Goal: Navigation & Orientation: Find specific page/section

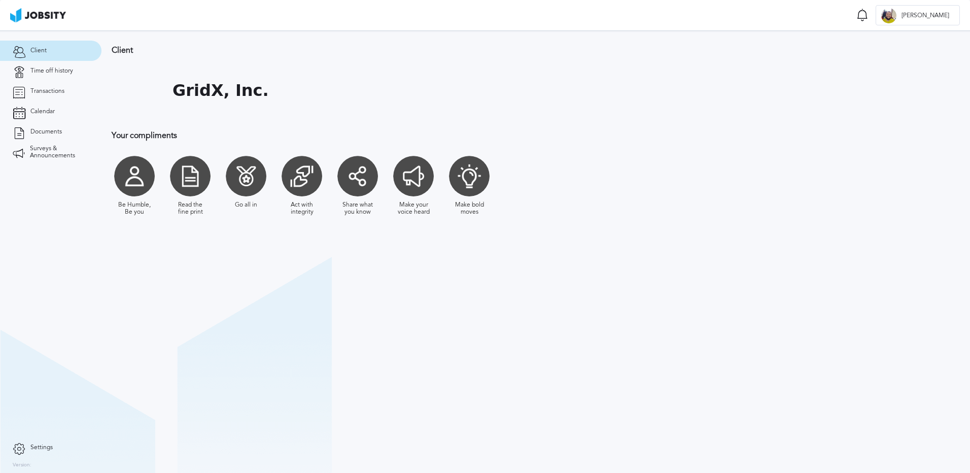
click at [141, 174] on div at bounding box center [134, 176] width 41 height 41
click at [198, 185] on div at bounding box center [190, 176] width 41 height 41
click at [235, 178] on div at bounding box center [246, 176] width 41 height 41
click at [203, 287] on section "Client GridX, Inc. Your compliments Be Humble, Be you Read the fine print Go al…" at bounding box center [535, 251] width 868 height 442
click at [32, 444] on span "Settings" at bounding box center [41, 447] width 22 height 7
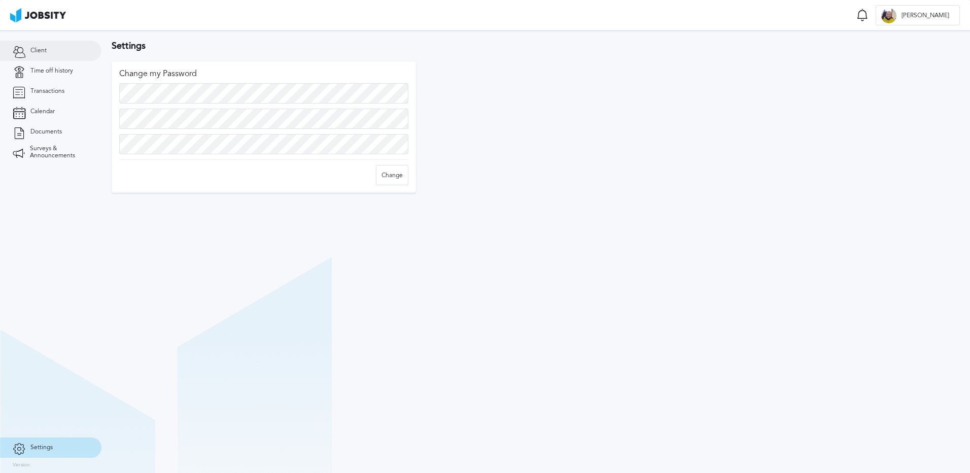
click at [29, 49] on link "Client" at bounding box center [50, 51] width 101 height 20
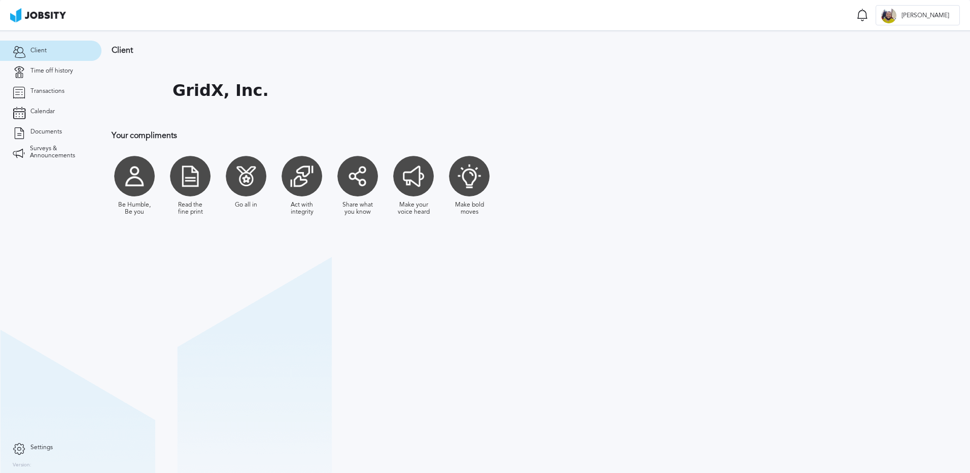
click at [210, 92] on h1 "GridX, Inc." at bounding box center [220, 90] width 96 height 19
drag, startPoint x: 140, startPoint y: 77, endPoint x: 315, endPoint y: 107, distance: 177.5
click at [315, 107] on div "GridX, Inc." at bounding box center [387, 90] width 550 height 51
drag, startPoint x: 315, startPoint y: 107, endPoint x: 346, endPoint y: 139, distance: 45.2
click at [346, 139] on h3 "Your compliments" at bounding box center [387, 135] width 550 height 9
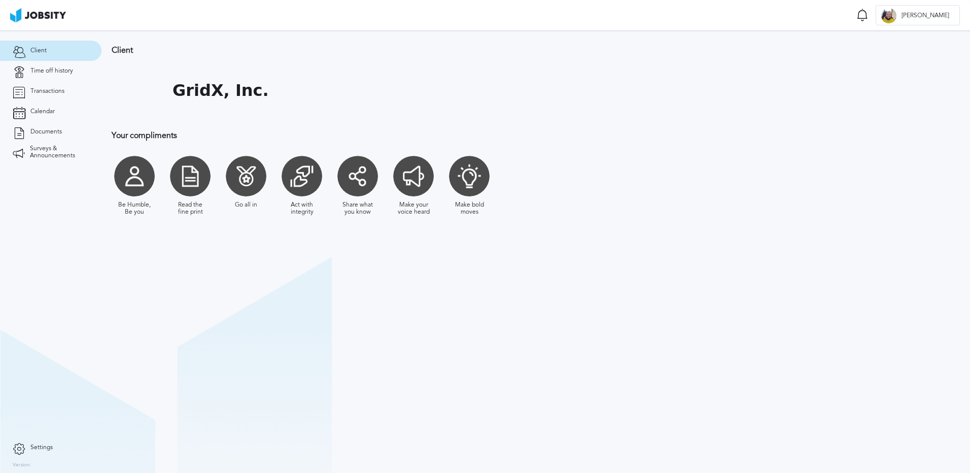
click at [464, 190] on div at bounding box center [469, 176] width 41 height 41
click at [434, 234] on div "Client GridX, Inc. Your compliments Be Humble, Be you Read the fine print Go al…" at bounding box center [386, 135] width 570 height 210
click at [393, 181] on div "Make your voice heard" at bounding box center [413, 186] width 46 height 70
drag, startPoint x: 513, startPoint y: 257, endPoint x: 181, endPoint y: 137, distance: 353.5
click at [181, 137] on section "Client GridX, Inc. Your compliments Be Humble, Be you Read the fine print Go al…" at bounding box center [535, 251] width 868 height 442
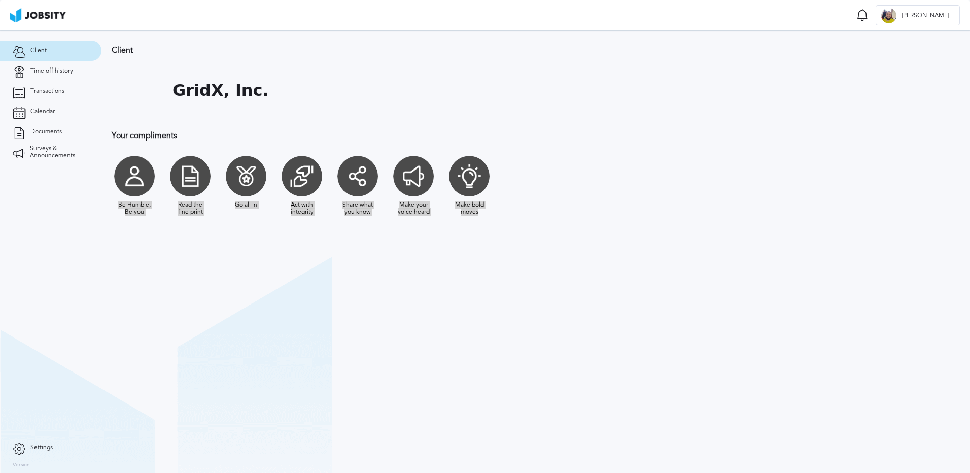
click at [401, 288] on section "Client GridX, Inc. Your compliments Be Humble, Be you Read the fine print Go al…" at bounding box center [535, 251] width 868 height 442
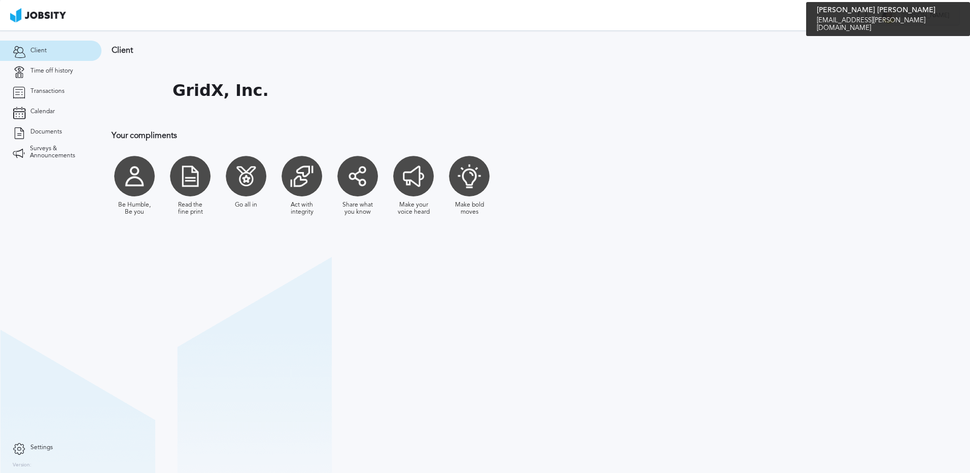
click at [896, 16] on div at bounding box center [888, 15] width 15 height 15
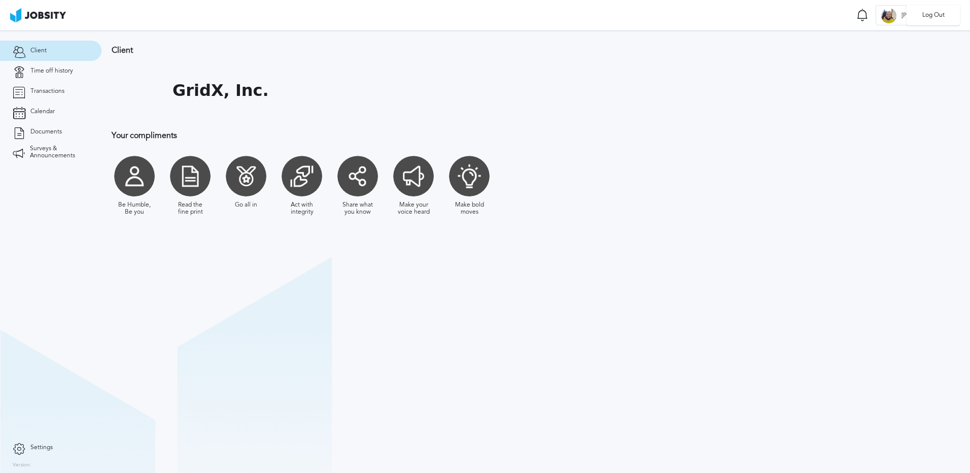
click at [884, 175] on div "Log Out" at bounding box center [485, 236] width 970 height 473
click at [868, 16] on icon at bounding box center [862, 15] width 12 height 13
click at [851, 246] on section "Client GridX, Inc. Your compliments Be Humble, Be you Read the fine print Go al…" at bounding box center [535, 251] width 868 height 442
click at [20, 15] on img at bounding box center [38, 15] width 56 height 14
click at [43, 14] on img at bounding box center [38, 15] width 56 height 14
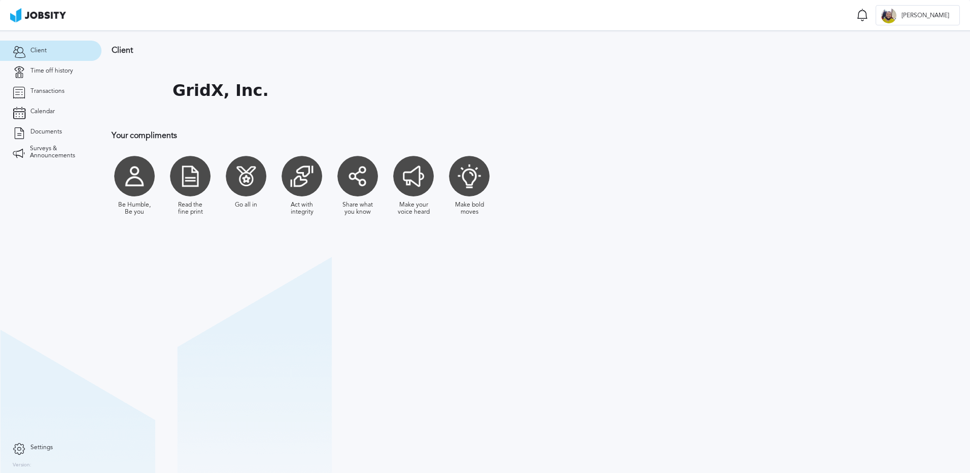
click at [18, 17] on img at bounding box center [38, 15] width 56 height 14
click at [52, 73] on span "Time off history" at bounding box center [51, 70] width 43 height 7
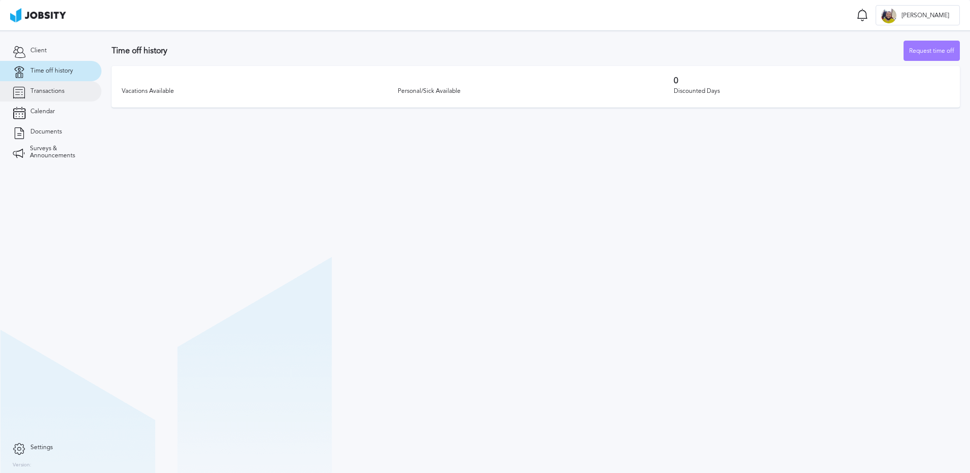
click at [58, 88] on span "Transactions" at bounding box center [47, 91] width 34 height 7
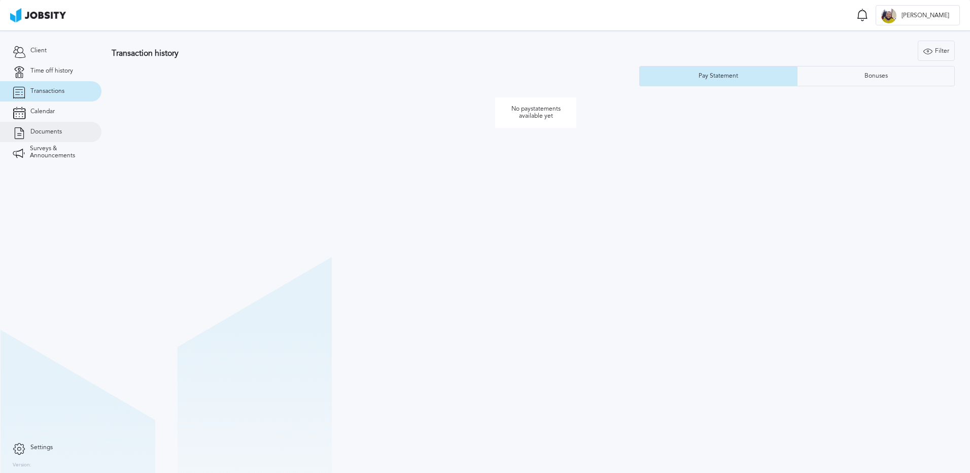
click at [57, 134] on span "Documents" at bounding box center [45, 131] width 31 height 7
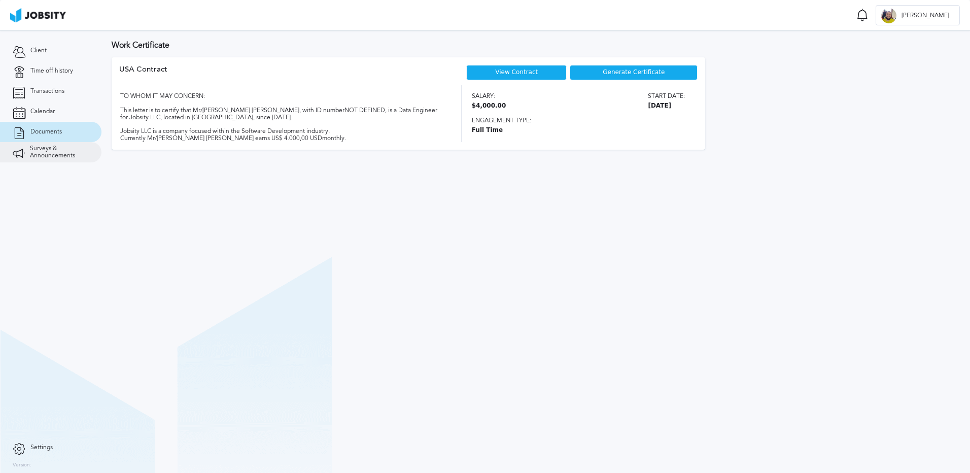
click at [52, 148] on span "Surveys & Announcements" at bounding box center [59, 152] width 59 height 14
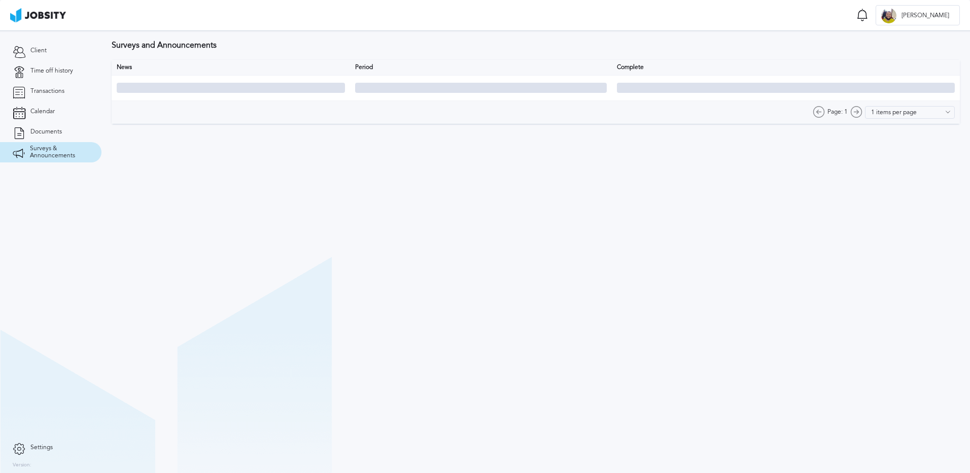
type input "10 items per page"
